Goal: Information Seeking & Learning: Learn about a topic

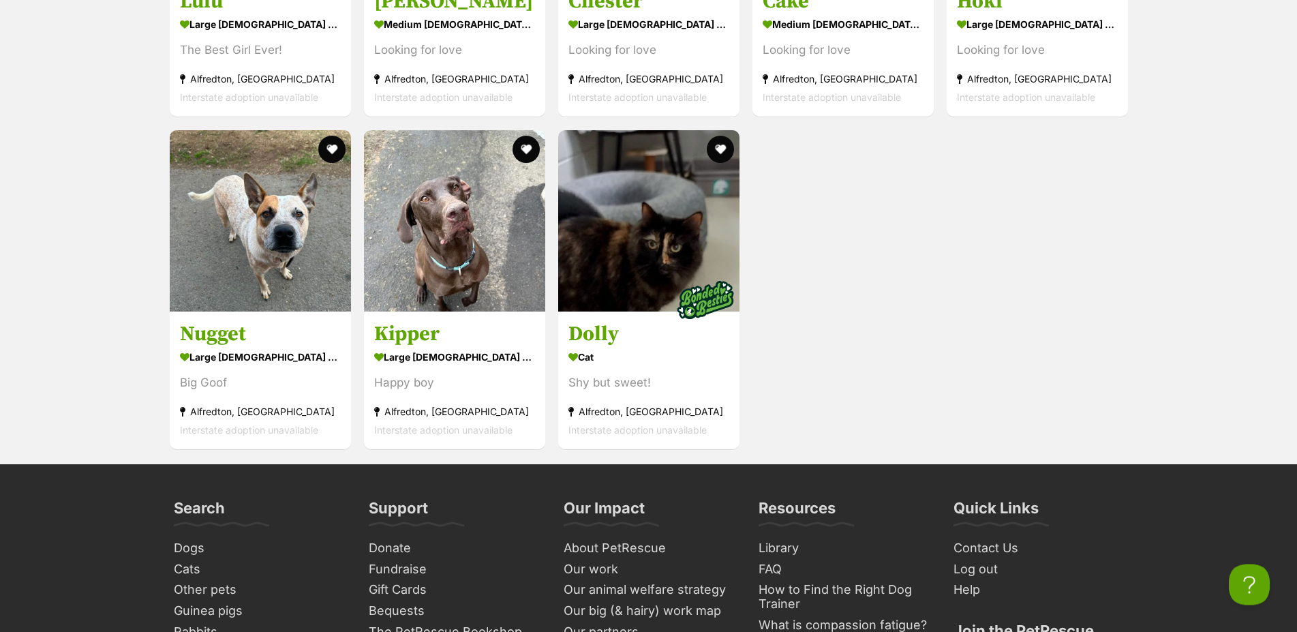
scroll to position [4589, 0]
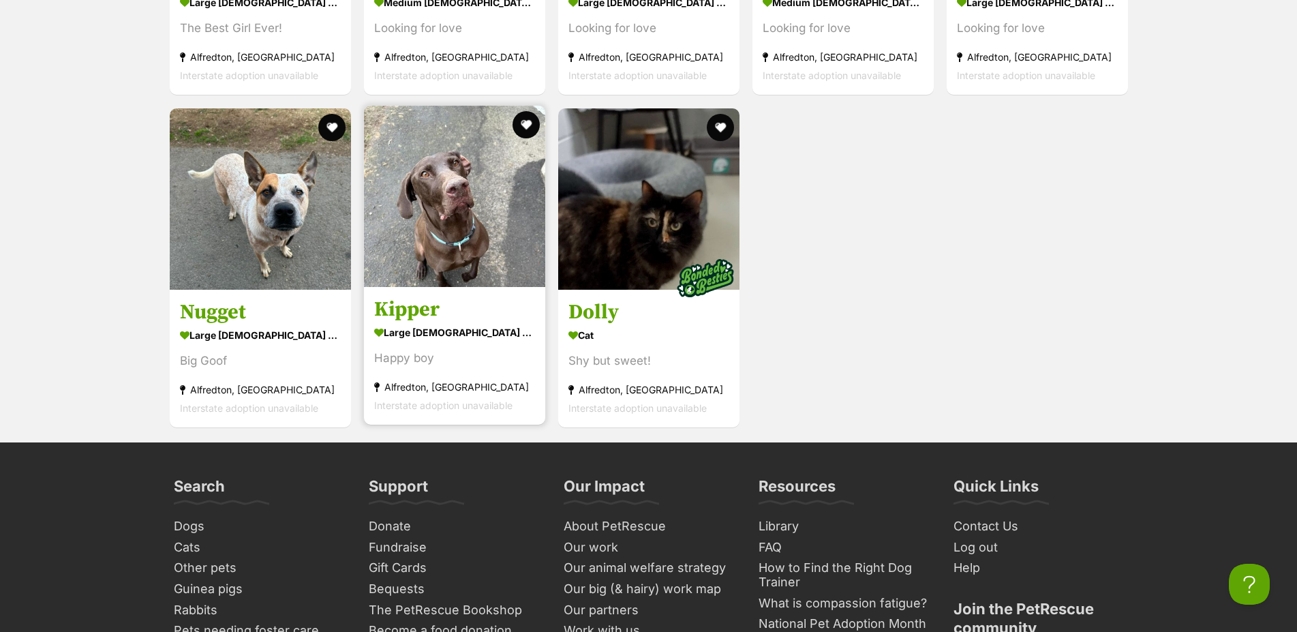
click at [458, 260] on img at bounding box center [454, 196] width 181 height 181
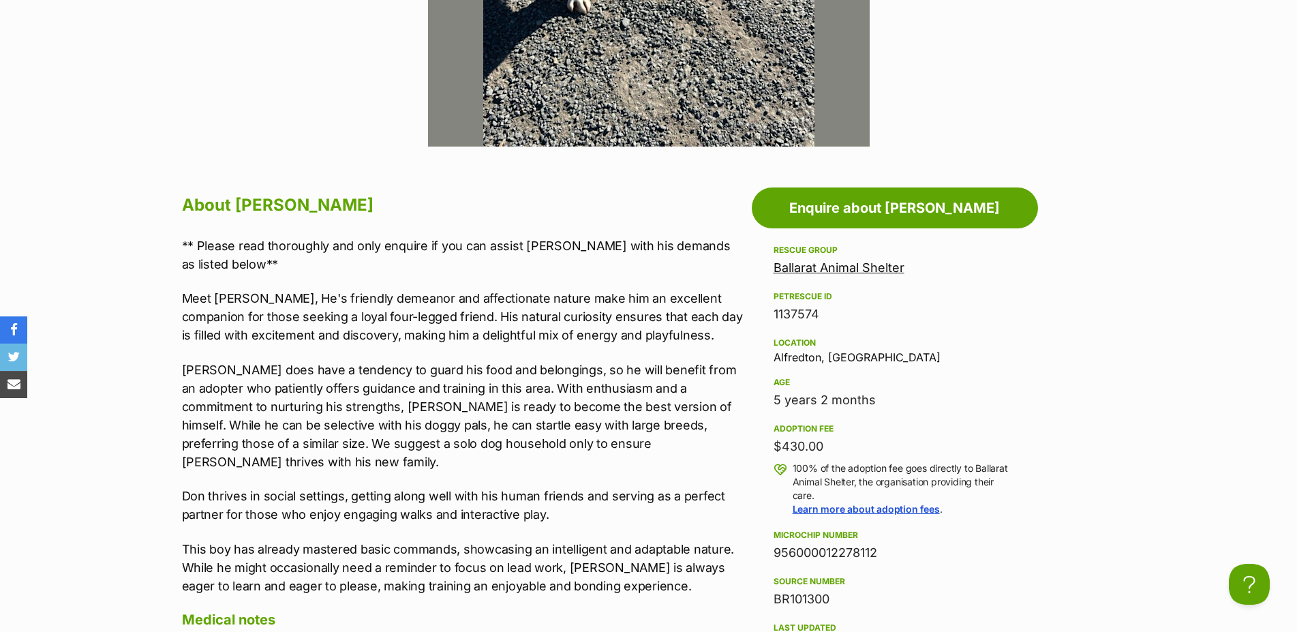
scroll to position [765, 0]
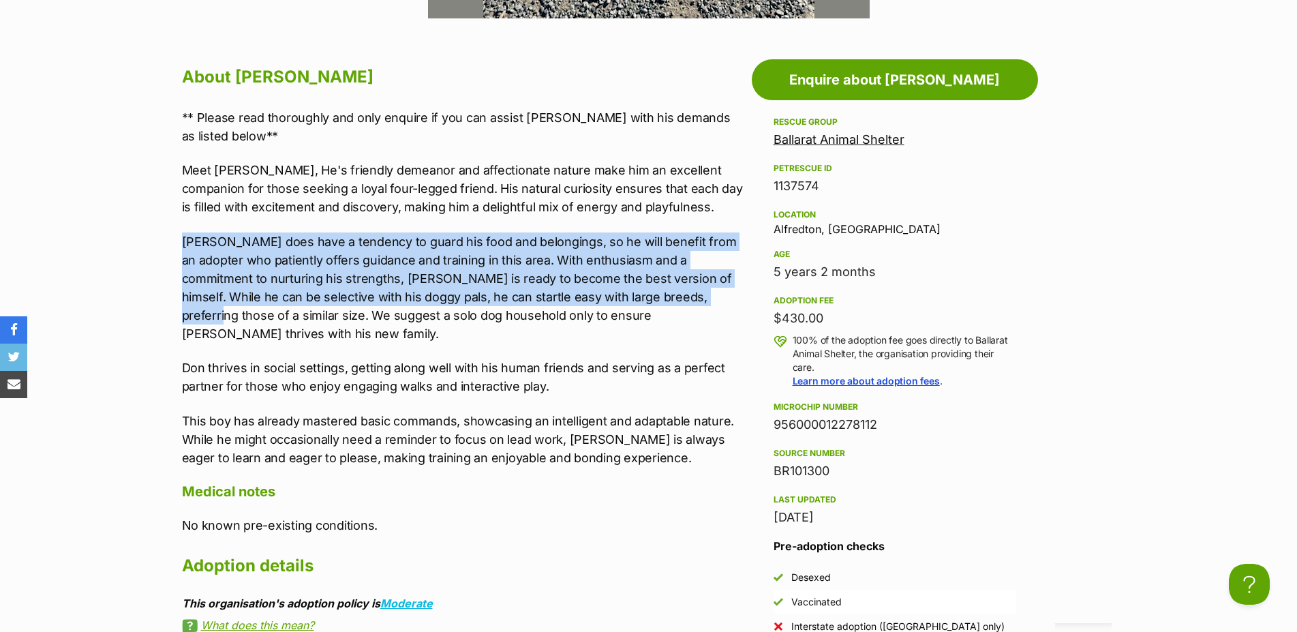
drag, startPoint x: 177, startPoint y: 250, endPoint x: 615, endPoint y: 318, distance: 442.8
click at [615, 318] on div "About Don ** Please read thoroughly and only enquire if you can assist Don with…" at bounding box center [456, 594] width 577 height 1065
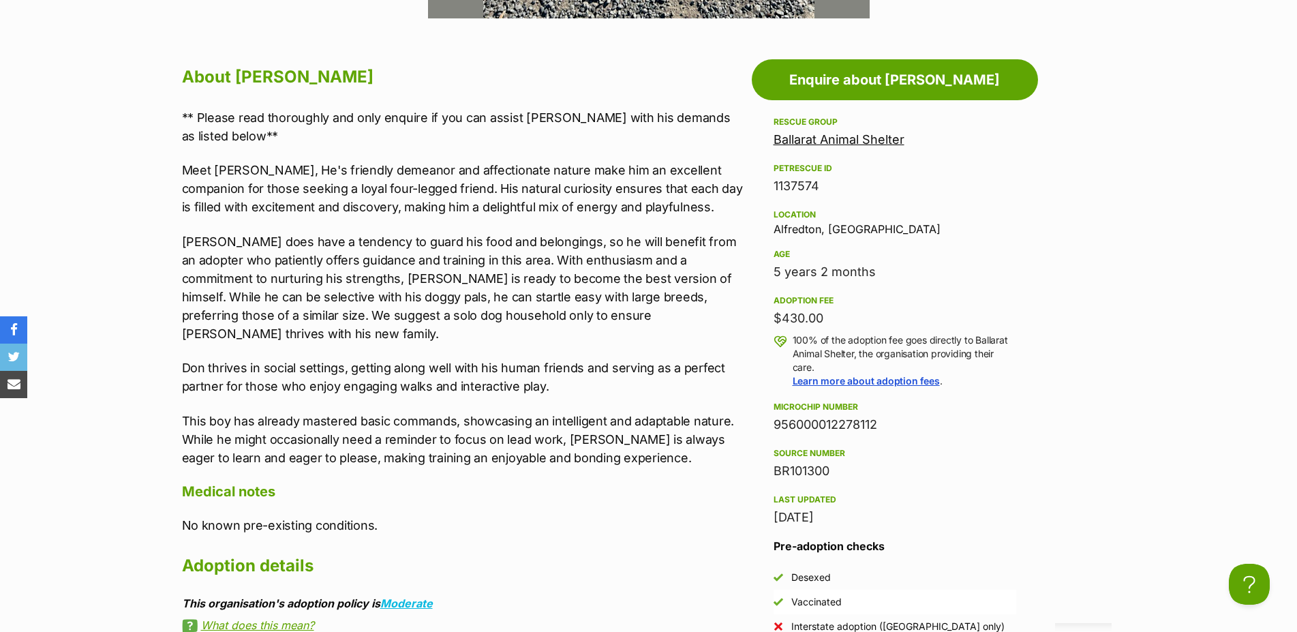
click at [603, 320] on p "Don does have a tendency to guard his food and belongings, so he will benefit f…" at bounding box center [463, 287] width 563 height 110
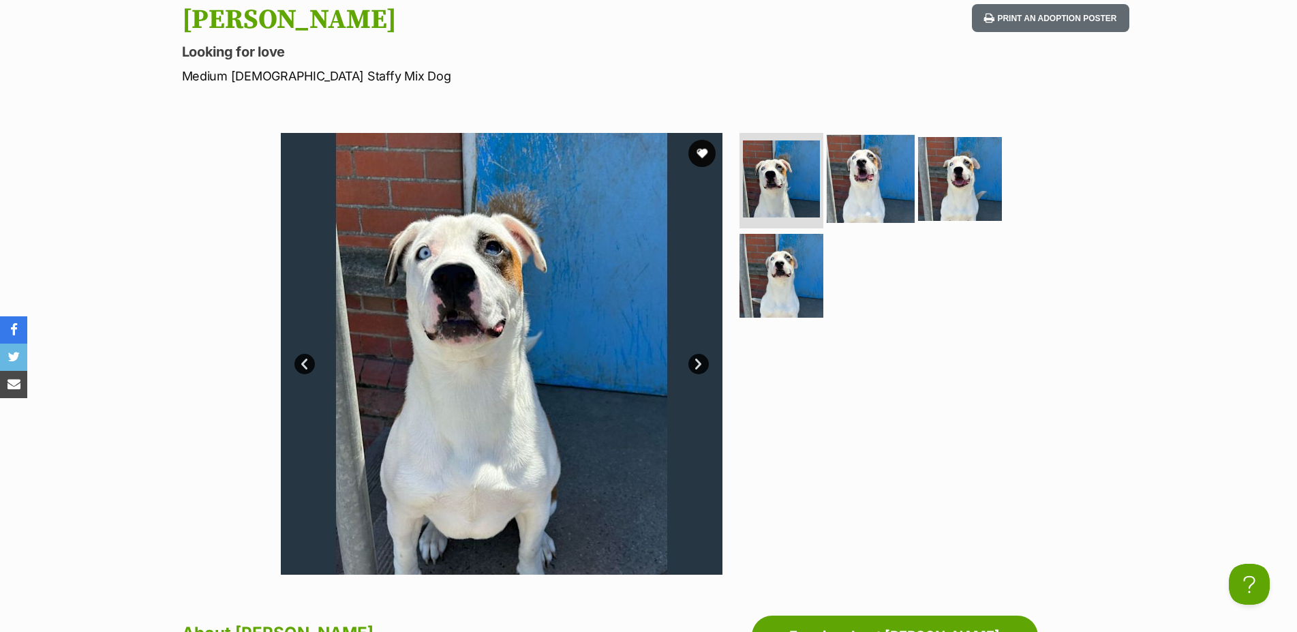
click at [871, 178] on img at bounding box center [871, 179] width 88 height 88
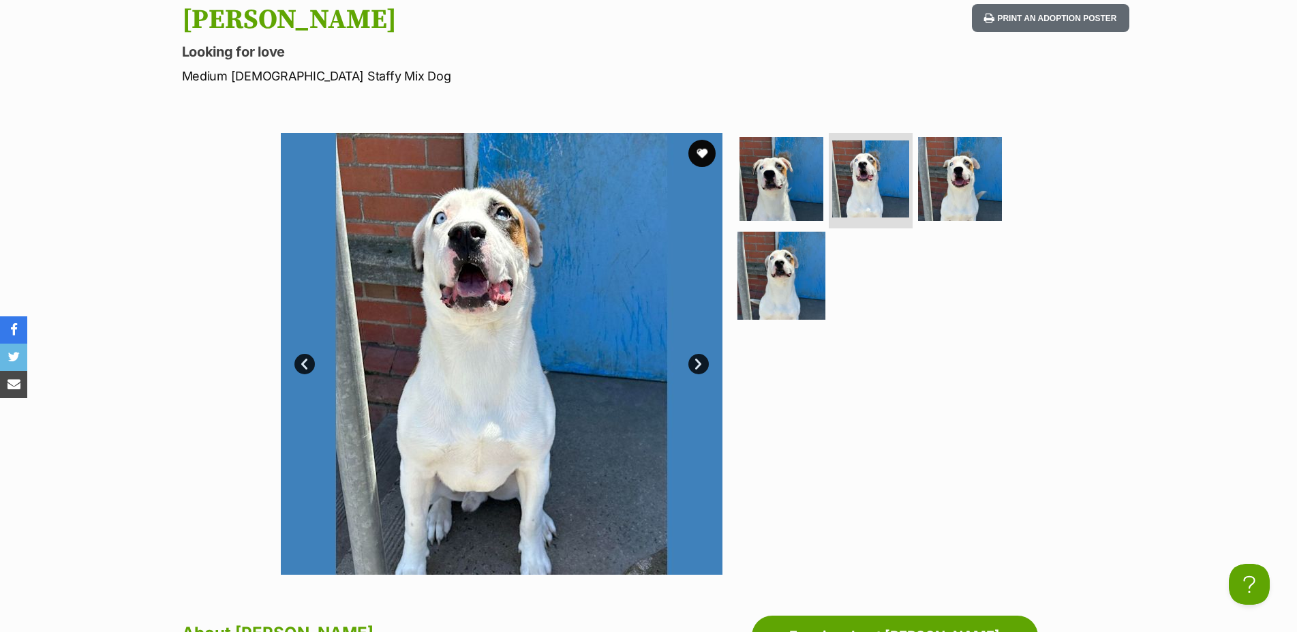
click at [766, 301] on img at bounding box center [782, 276] width 88 height 88
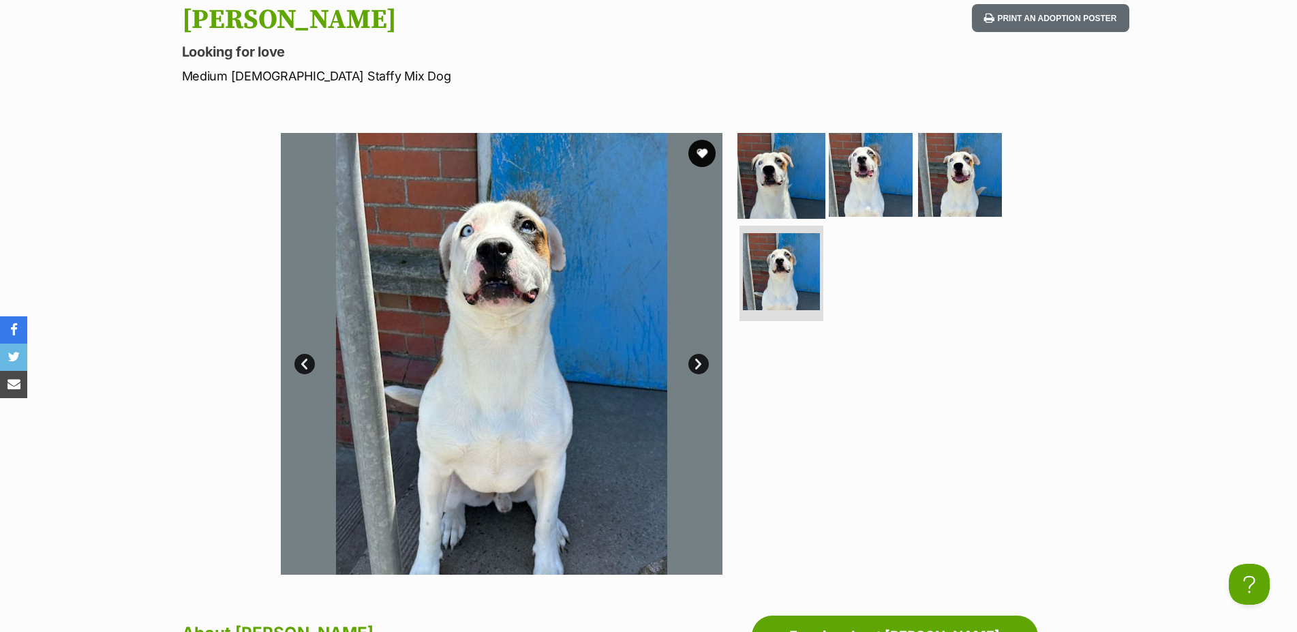
click at [786, 161] on img at bounding box center [782, 175] width 88 height 88
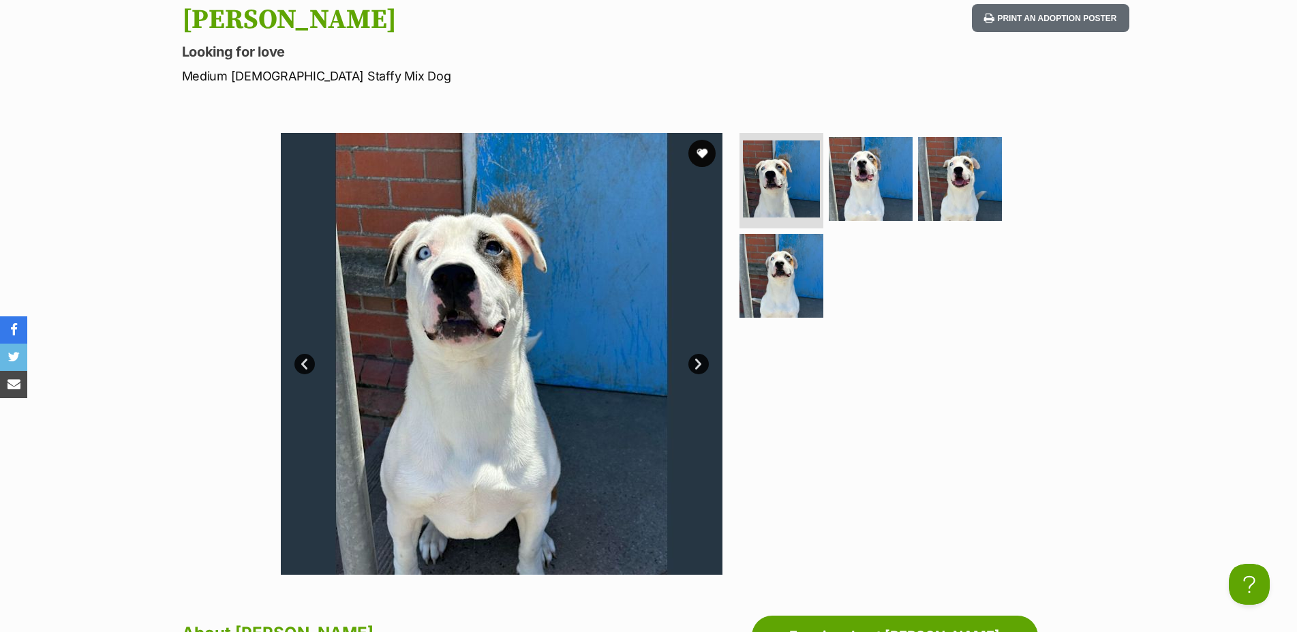
click at [400, 394] on img at bounding box center [502, 354] width 442 height 442
click at [467, 322] on img at bounding box center [502, 354] width 442 height 442
click at [954, 174] on img at bounding box center [960, 179] width 88 height 88
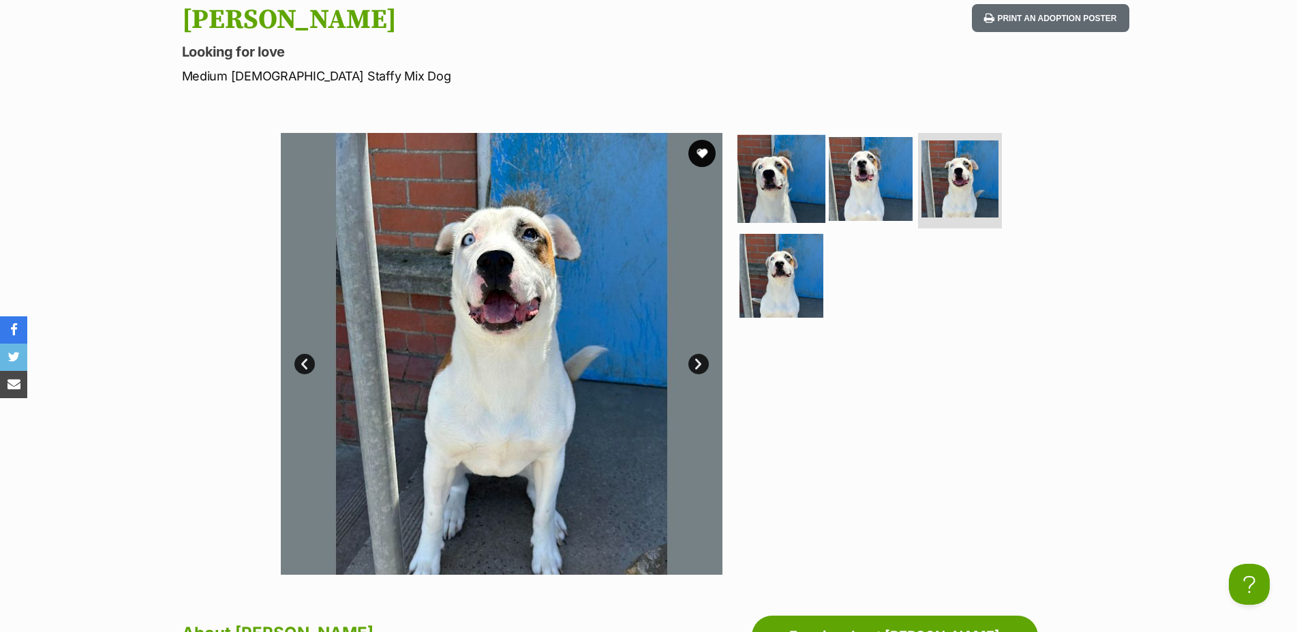
click at [776, 195] on img at bounding box center [782, 179] width 88 height 88
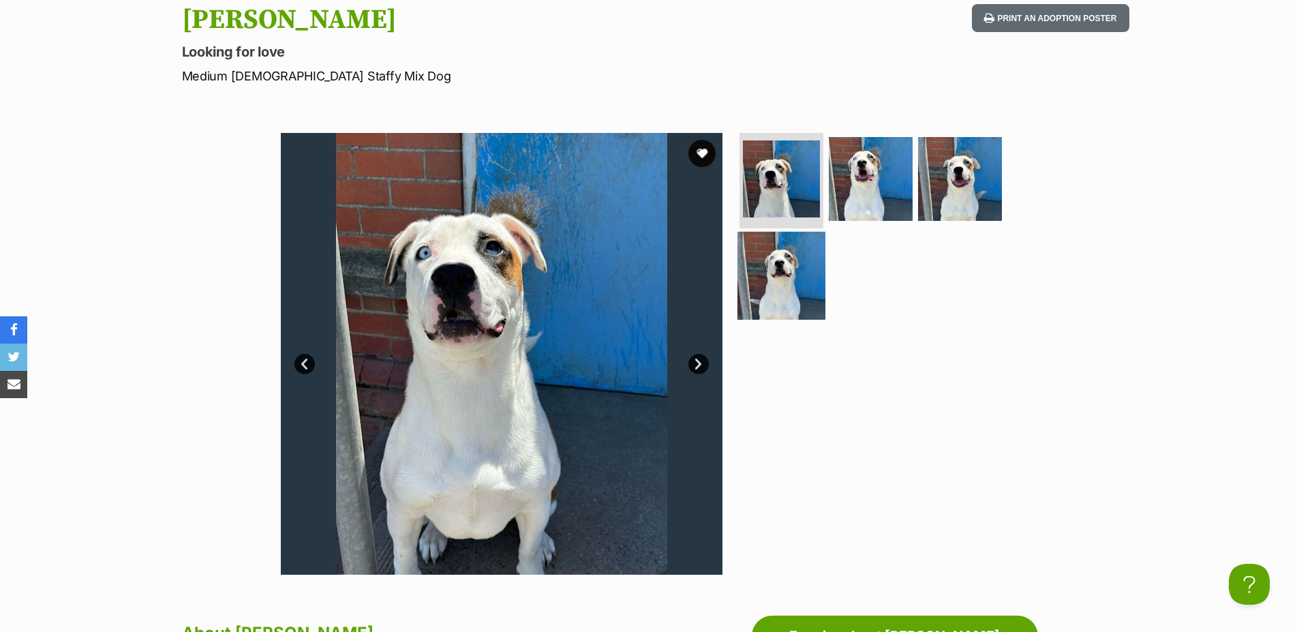
click at [780, 267] on img at bounding box center [782, 276] width 88 height 88
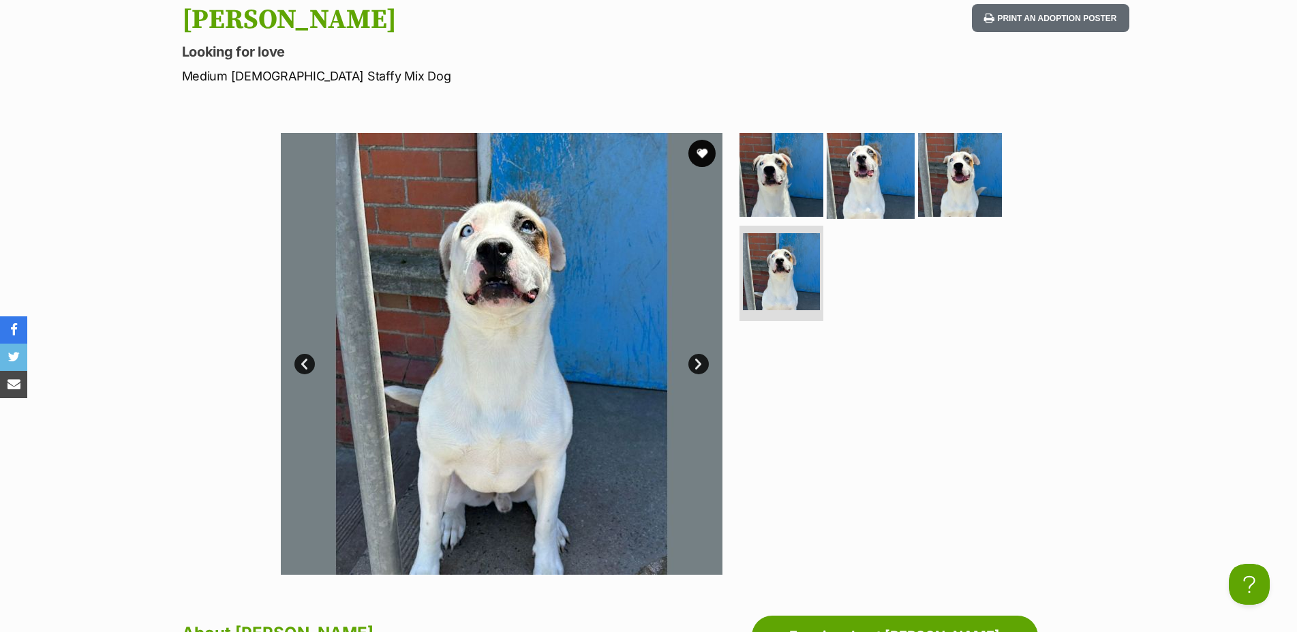
click at [849, 208] on img at bounding box center [871, 175] width 88 height 88
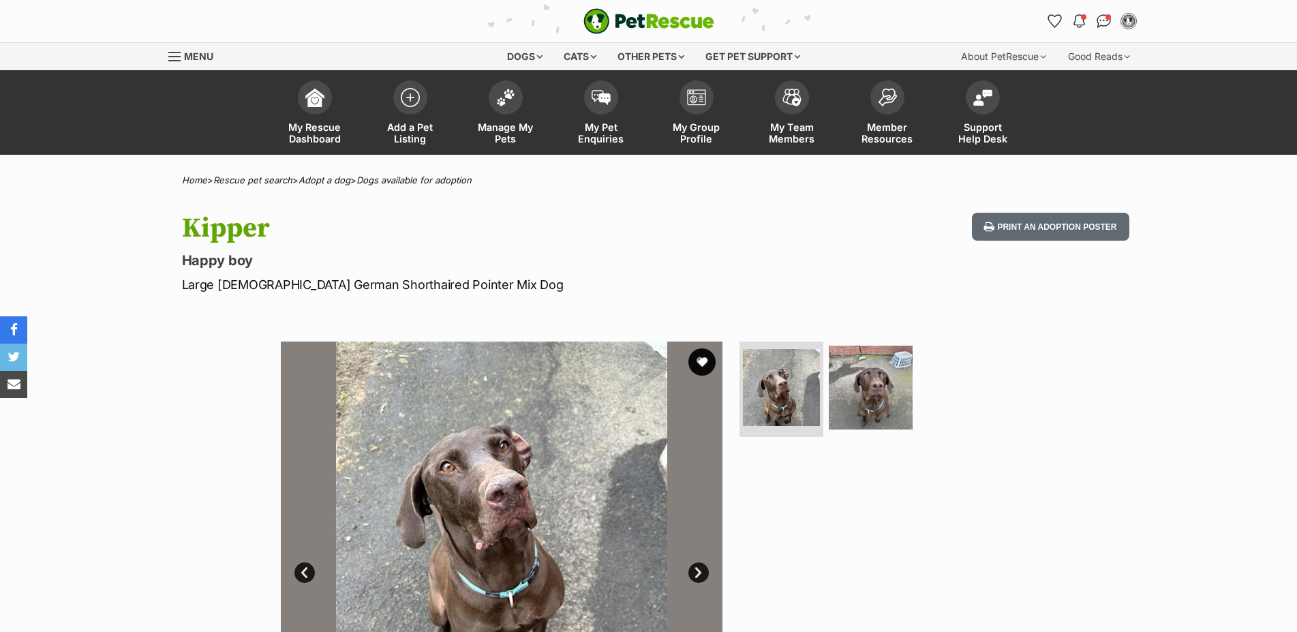
scroll to position [209, 0]
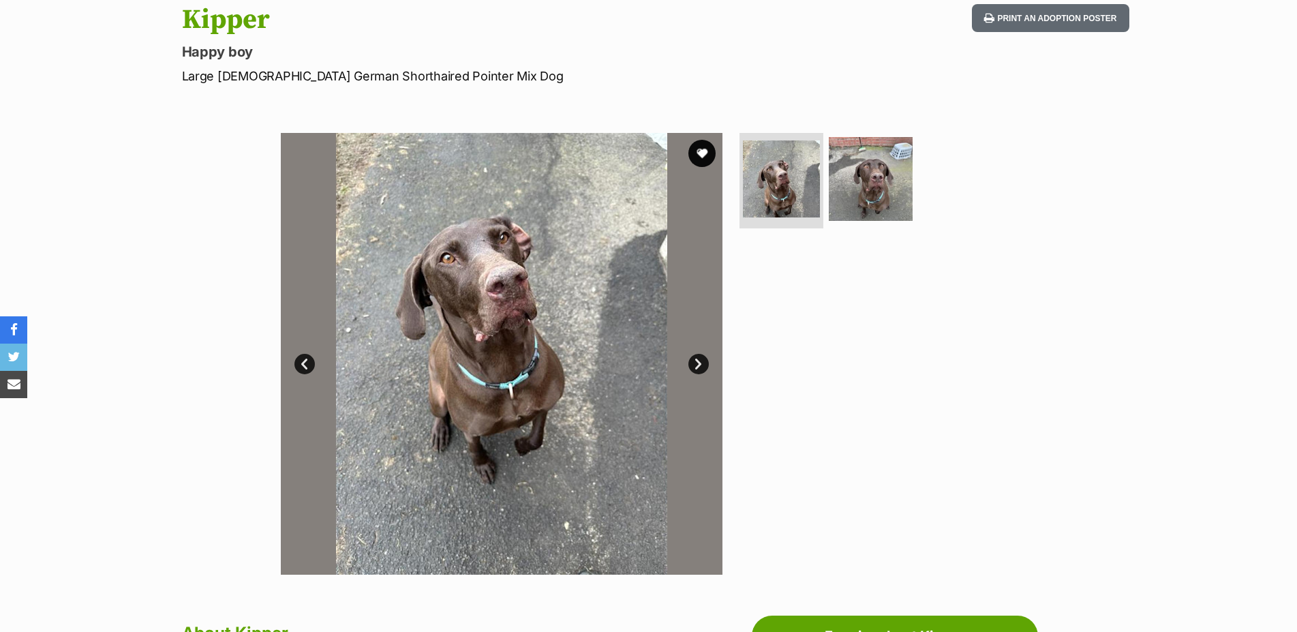
click at [695, 372] on link "Next" at bounding box center [698, 364] width 20 height 20
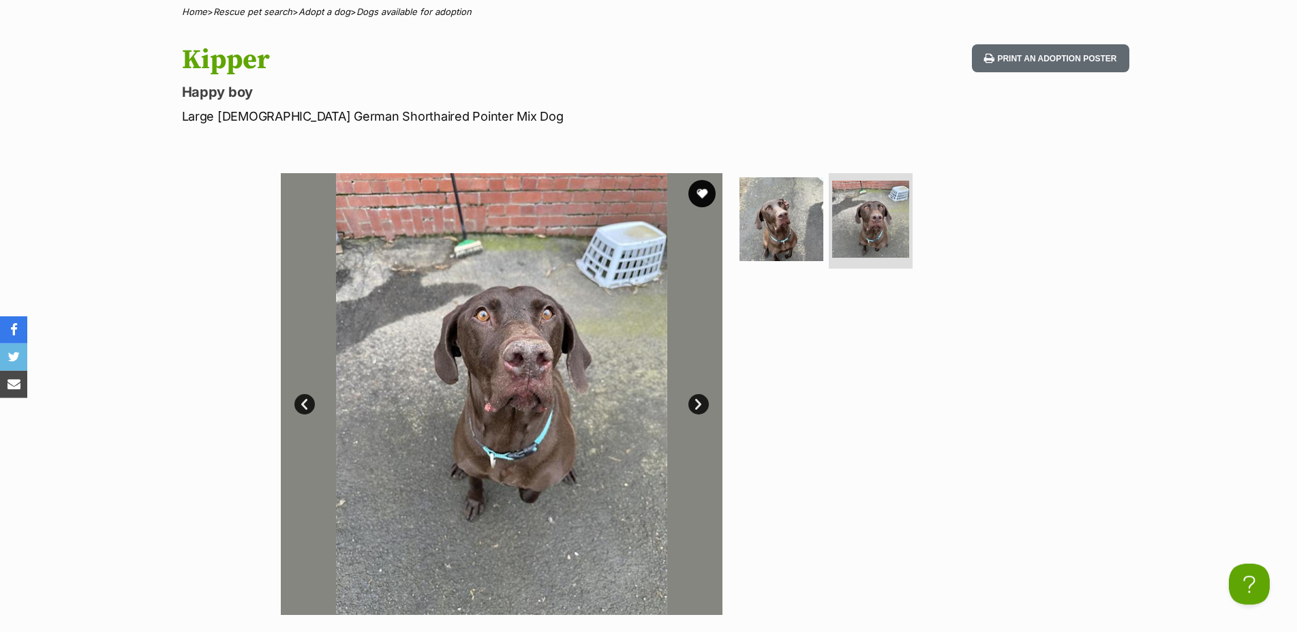
scroll to position [139, 0]
